Goal: Task Accomplishment & Management: Manage account settings

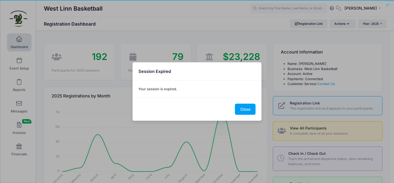
select select
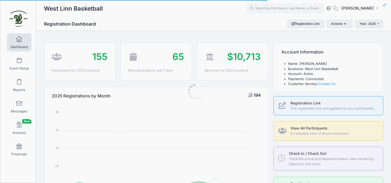
select select
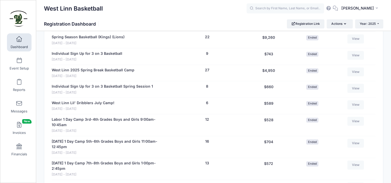
scroll to position [284, 0]
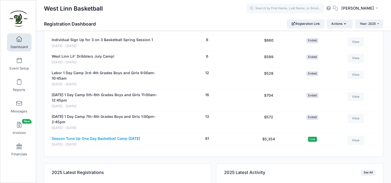
click at [123, 138] on link "Season Tune Up One Day Basketball Camp [DATE]" at bounding box center [96, 138] width 88 height 5
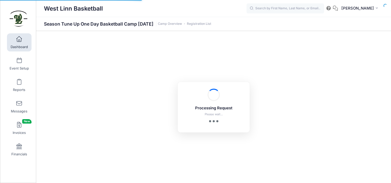
select select "10"
